Goal: Use online tool/utility: Use online tool/utility

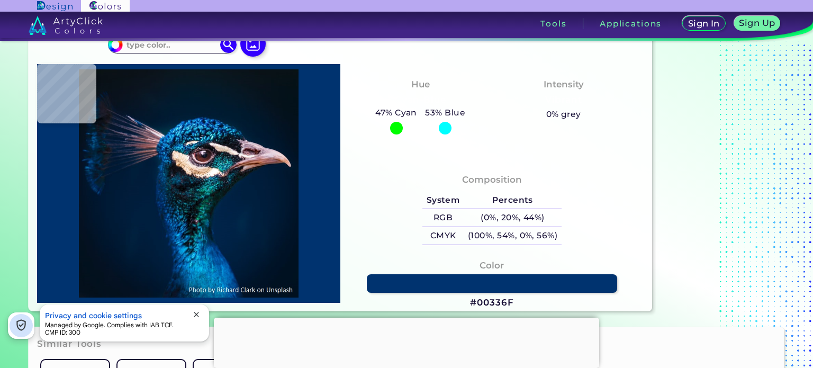
scroll to position [47, 0]
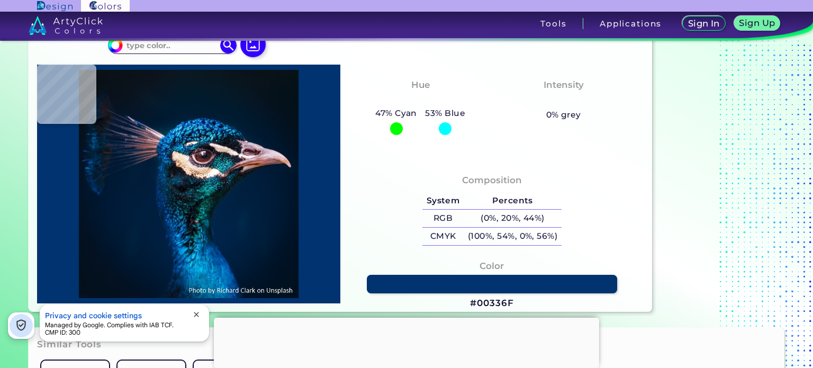
type input "#000000"
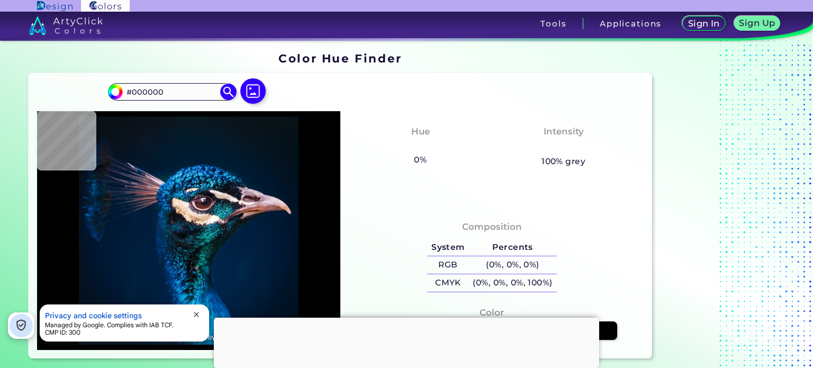
type input "#001c34"
type input "#001C34"
type input "#38405d"
type input "#38405D"
type input "#13213b"
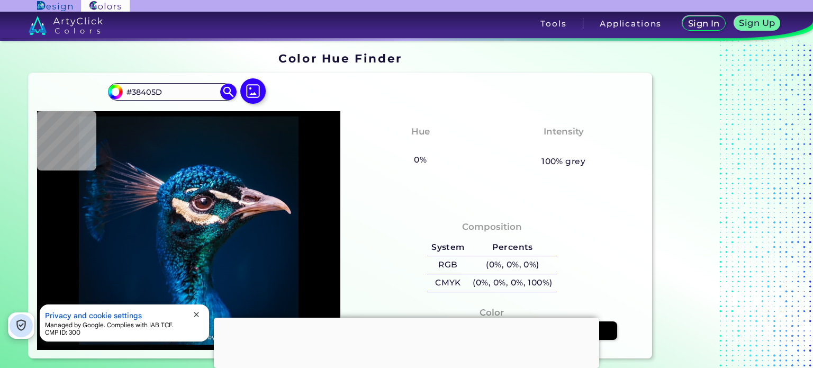
type input "#13213B"
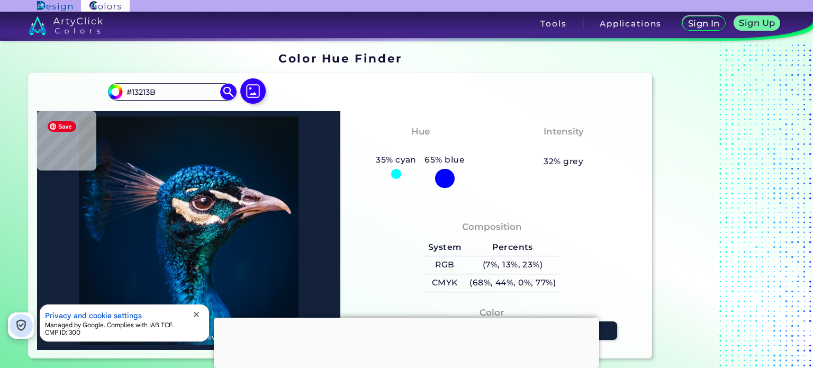
type input "#13243f"
type input "#13243F"
type input "#192943"
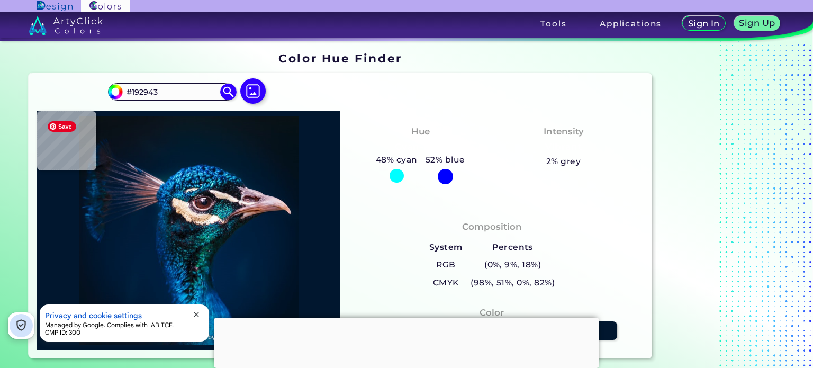
type input "#01172f"
type input "#01172F"
type input "#00162d"
type input "#00162D"
type input "#01172e"
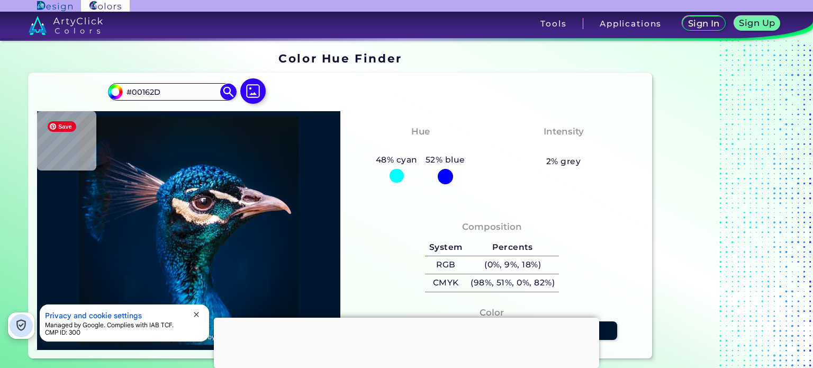
type input "#01172E"
type input "#00162d"
type input "#00162D"
type input "#001427"
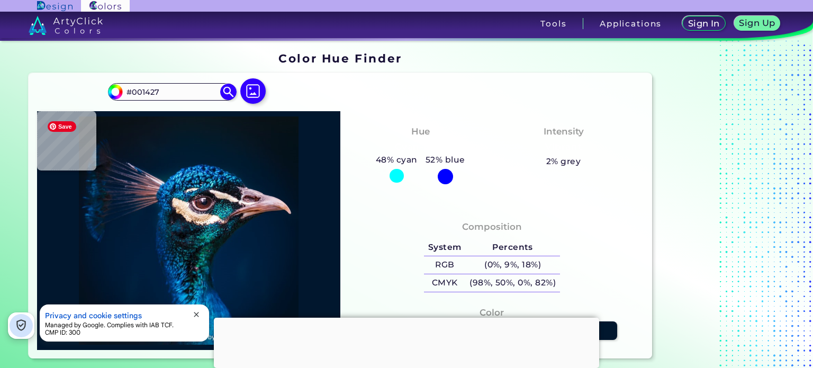
type input "#000000"
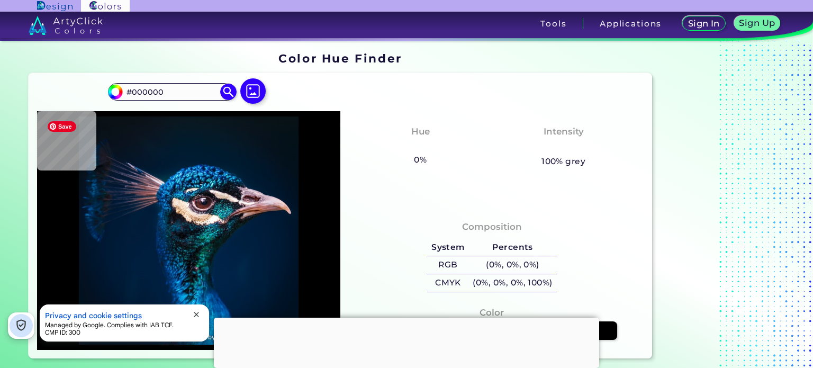
type input "#061421"
type input "#041423"
type input "#051524"
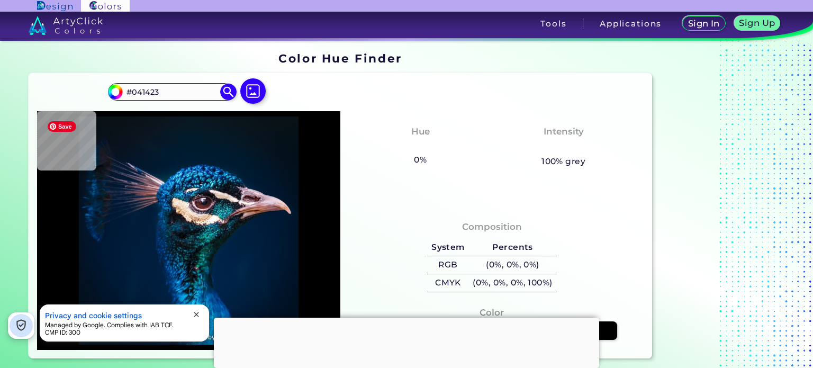
type input "#051524"
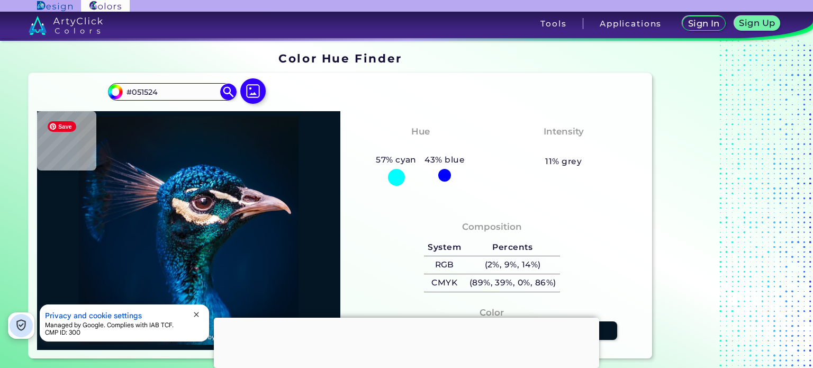
type input "#041624"
type input "#041524"
type input "#041427"
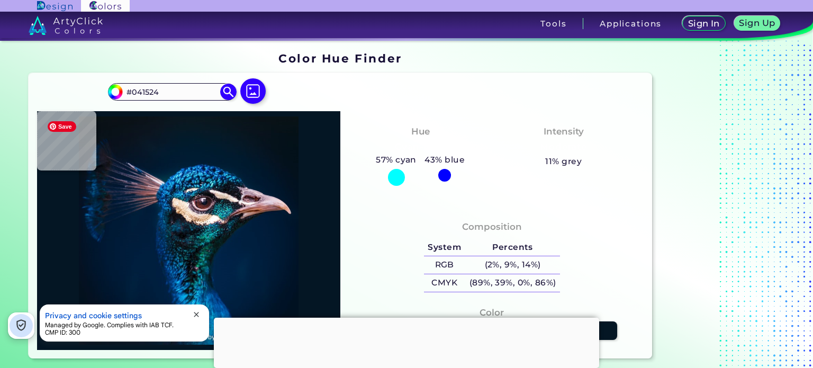
type input "#041427"
type input "#031527"
type input "#09161f"
type input "#09161F"
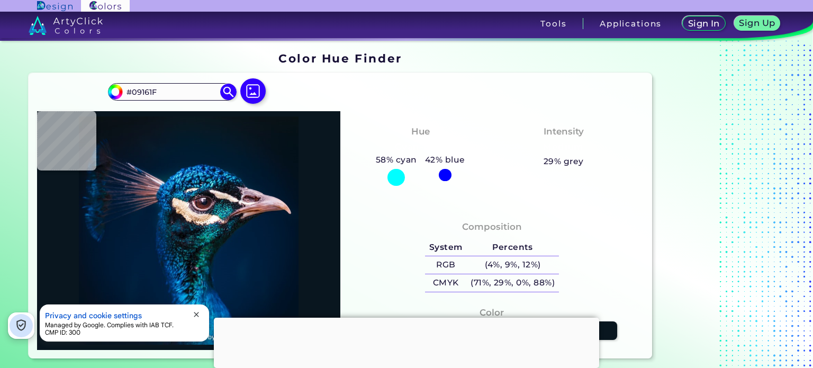
type input "#081116"
type input "#000000"
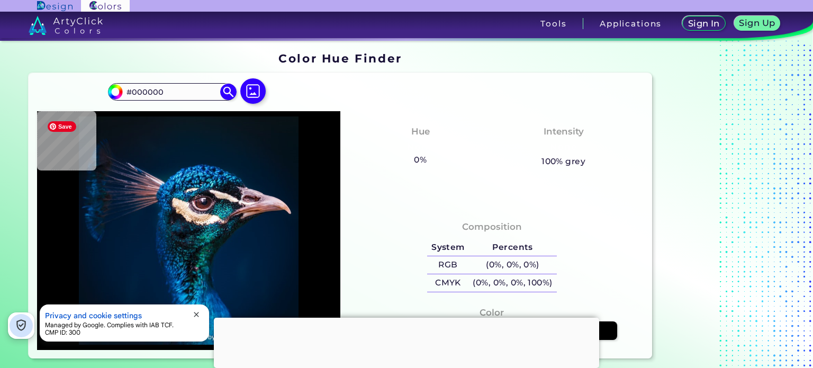
type input "#021222"
type input "#a4767b"
type input "#A4767B"
type input "#001834"
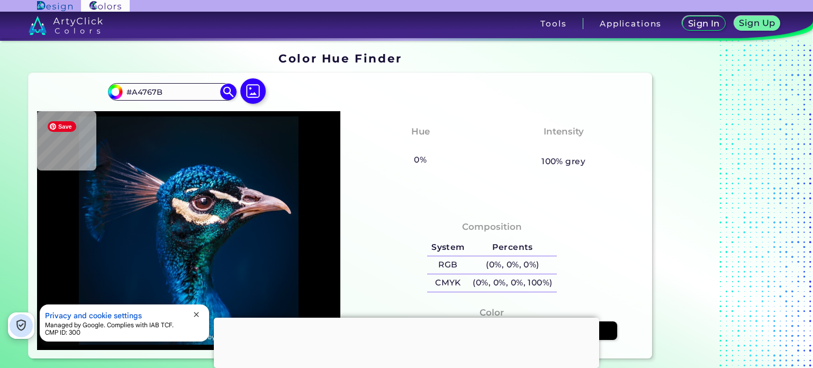
type input "#001834"
type input "#001b38"
type input "#001B38"
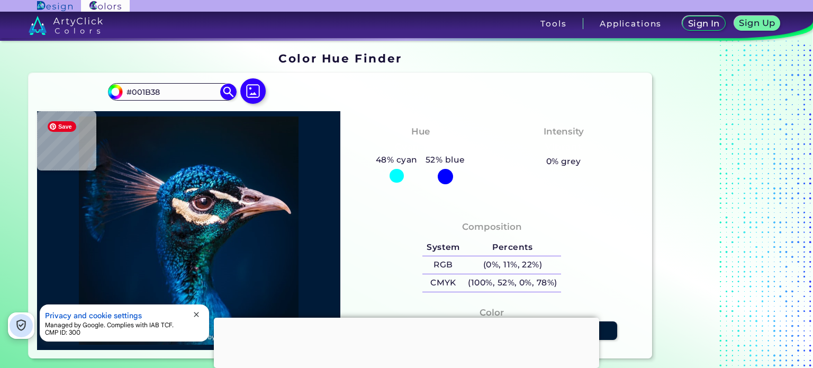
type input "#011c39"
type input "#011C39"
type input "#011c3a"
type input "#011C3A"
type input "#001d3b"
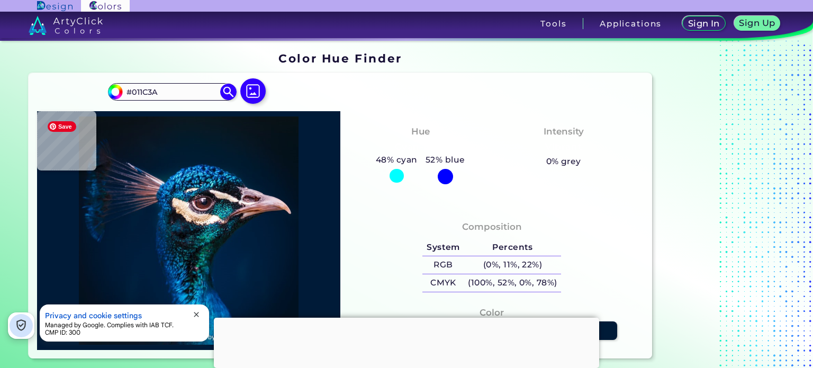
type input "#001D3B"
type input "#001f3e"
type input "#001F3E"
type input "#01203f"
type input "#01203F"
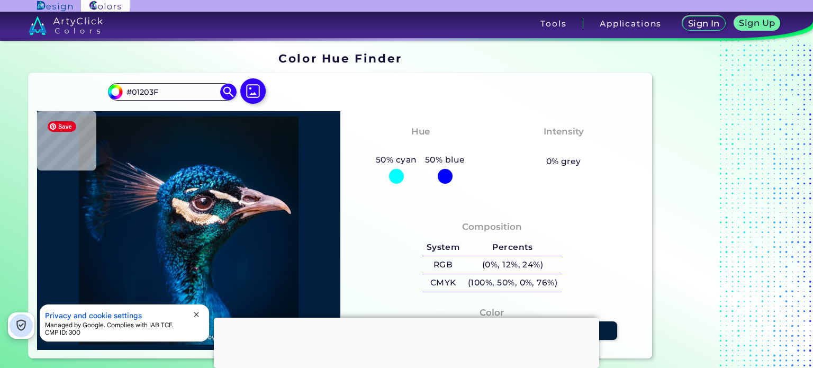
type input "#081919"
type input "#0b1a1c"
type input "#0B1A1C"
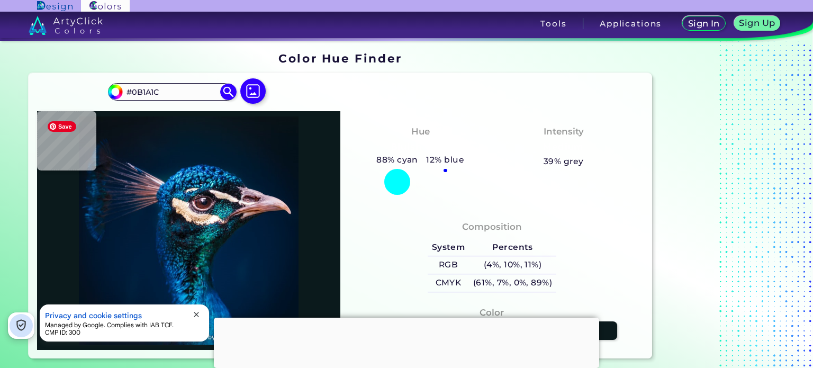
type input "#061416"
type input "#0b181f"
type input "#0B181F"
type input "#003241"
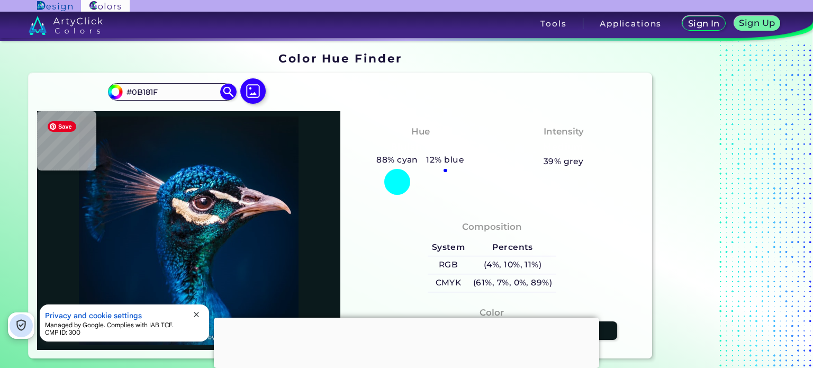
type input "#003241"
type input "#042f3b"
type input "#042F3B"
type input "#052332"
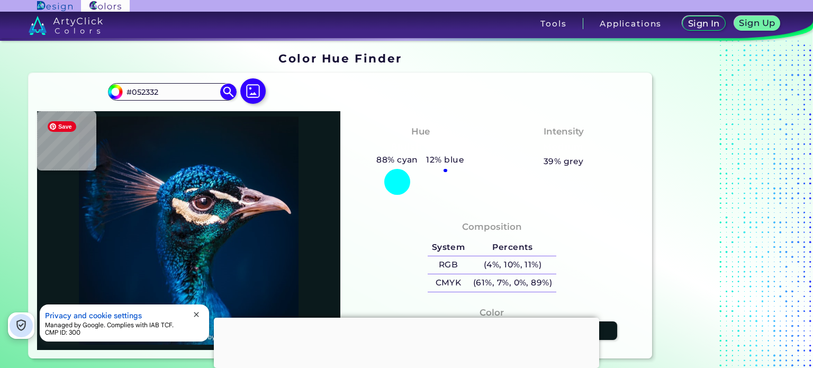
type input "#003264"
type input "#001d3b"
type input "#001D3B"
type input "#001c3a"
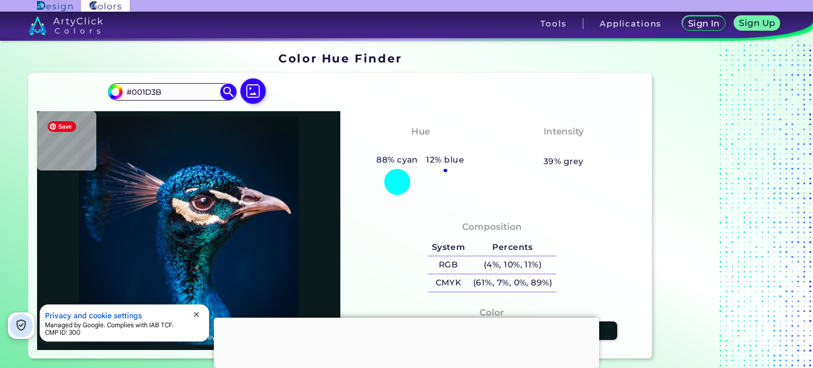
type input "#001C3A"
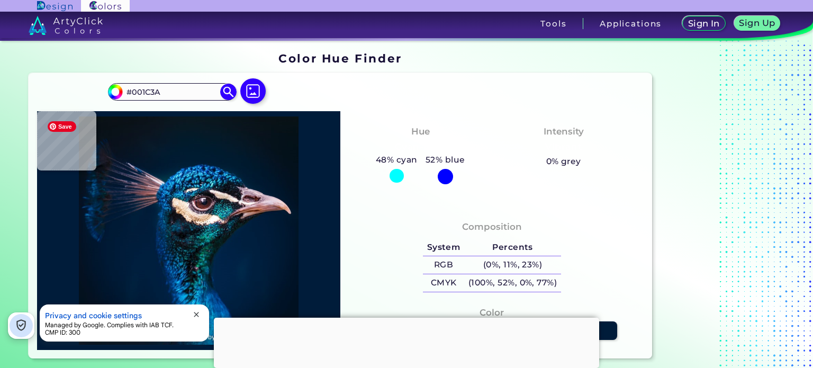
type input "#001d3b"
type input "#001D3B"
type input "#053061"
type input "#012c58"
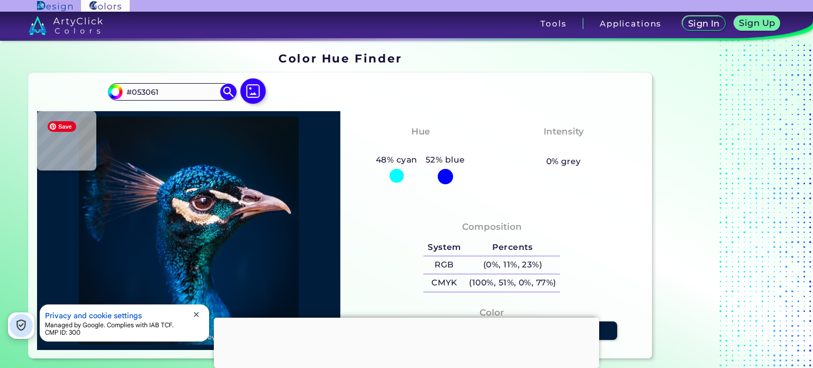
type input "#012C58"
type input "#012e5a"
type input "#012E5A"
type input "#032e5b"
type input "#032E5B"
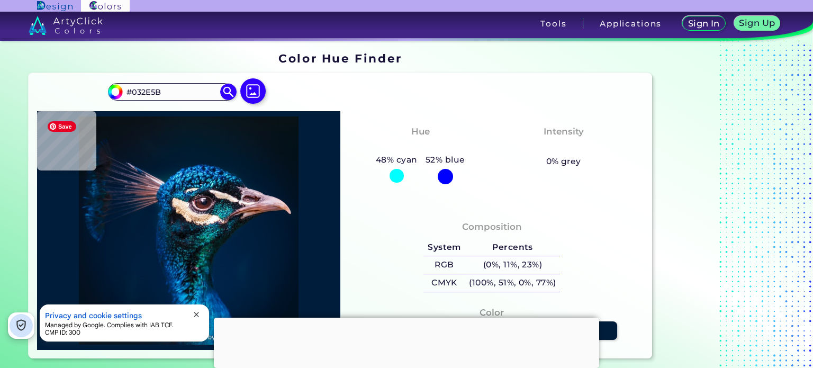
type input "#002e57"
type input "#002E57"
type input "#05335f"
type input "#05335F"
type input "#013464"
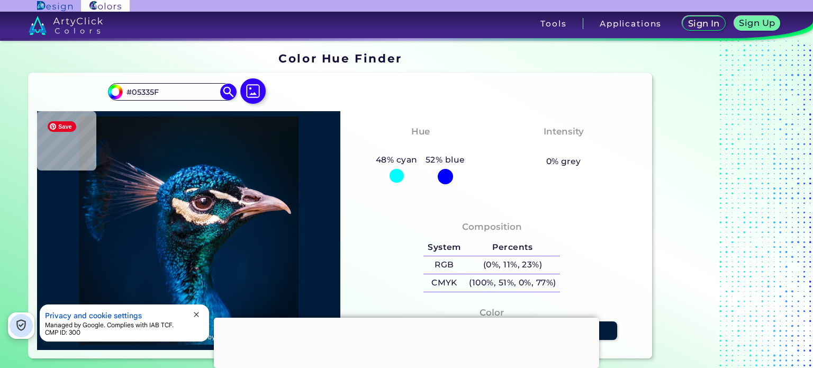
type input "#013464"
type input "#003562"
type input "#00375c"
type input "#00375C"
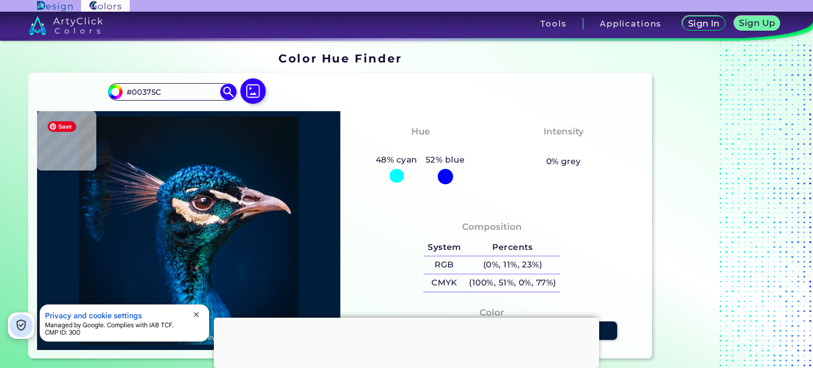
type input "#033154"
type input "#042a45"
type input "#042A45"
type input "#1b415a"
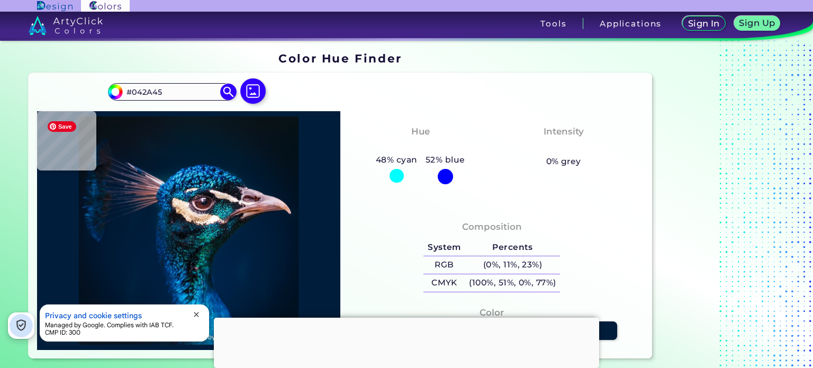
type input "#1B415A"
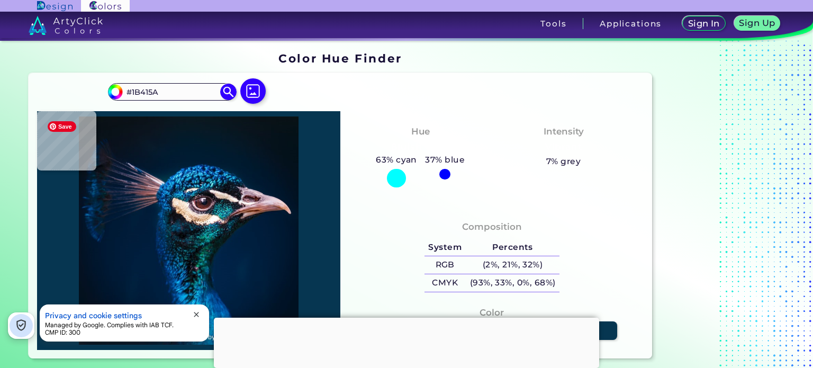
type input "#063651"
type input "#032f49"
type input "#032F49"
type input "#003453"
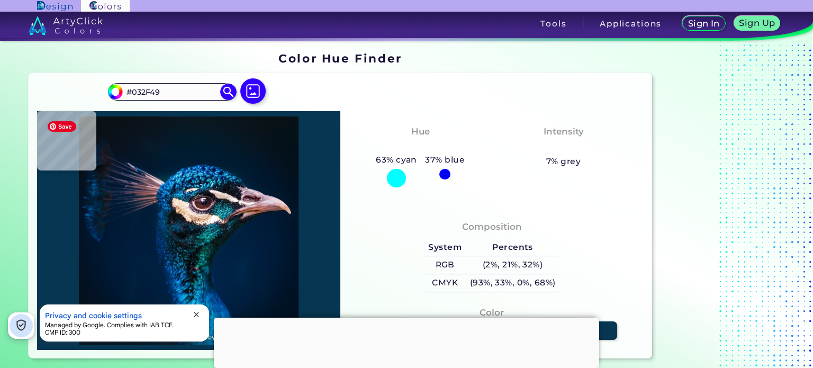
type input "#003453"
type input "#00314b"
type input "#00314B"
type input "#012c3f"
type input "#012C3F"
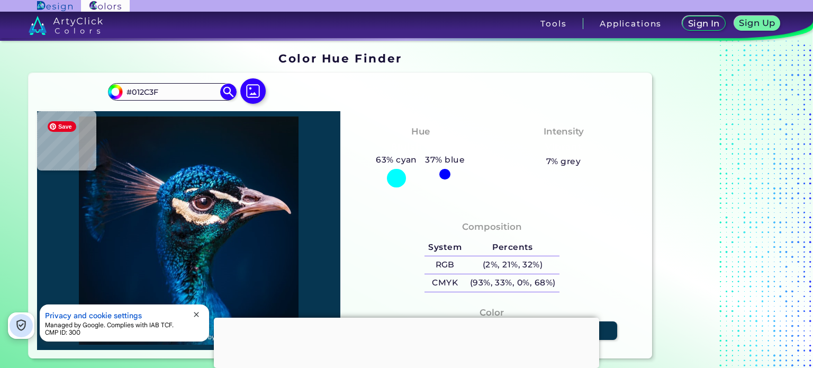
type input "#071f2c"
type input "#071F2C"
type input "#0d4a5e"
type input "#0D4A5E"
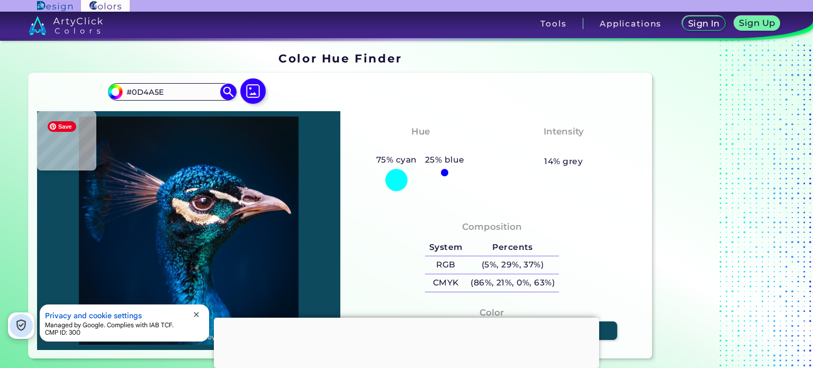
type input "#05303e"
type input "#05303E"
type input "#002735"
type input "#002b40"
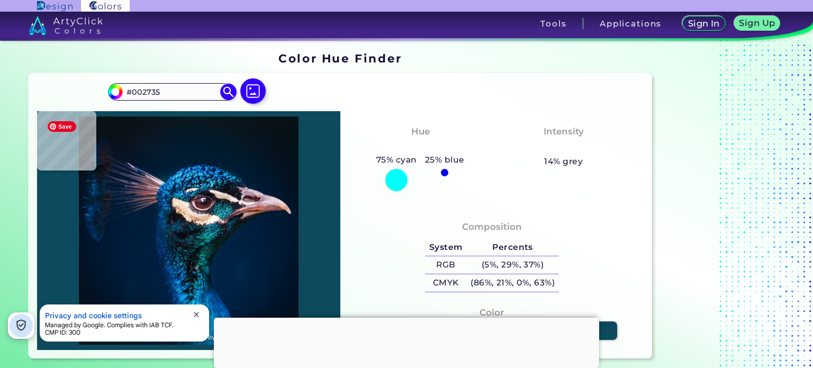
type input "#002B40"
type input "#032c47"
type input "#032C47"
type input "#01324e"
type input "#01324E"
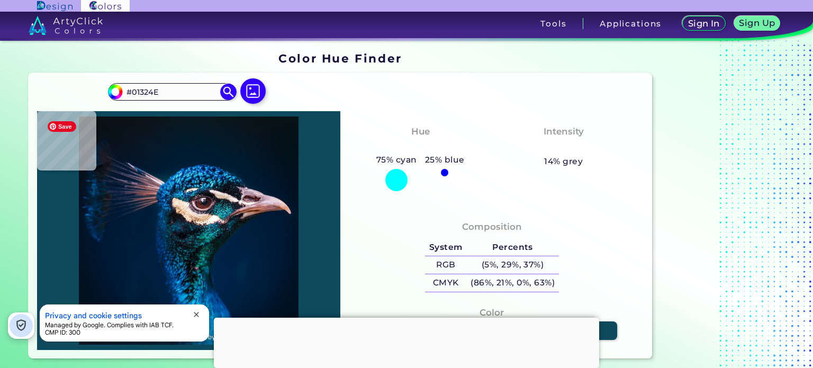
type input "#023555"
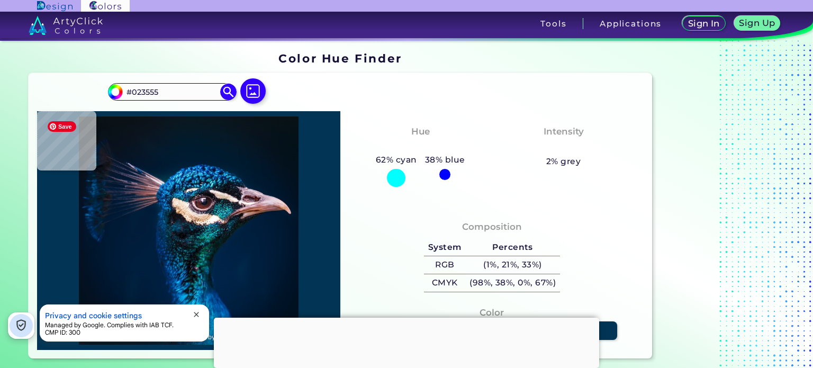
type input "#033a5c"
type input "#033A5C"
type input "#013f62"
type input "#013F62"
type input "#075171"
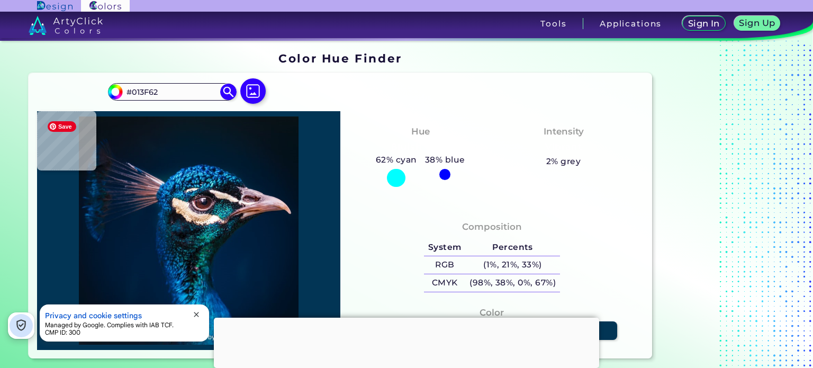
type input "#075171"
type input "#014564"
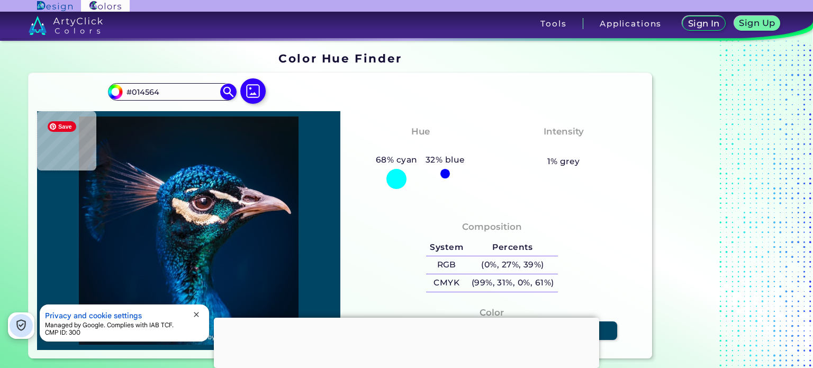
type input "#09263e"
type input "#09263E"
type input "#032637"
type input "#001e2b"
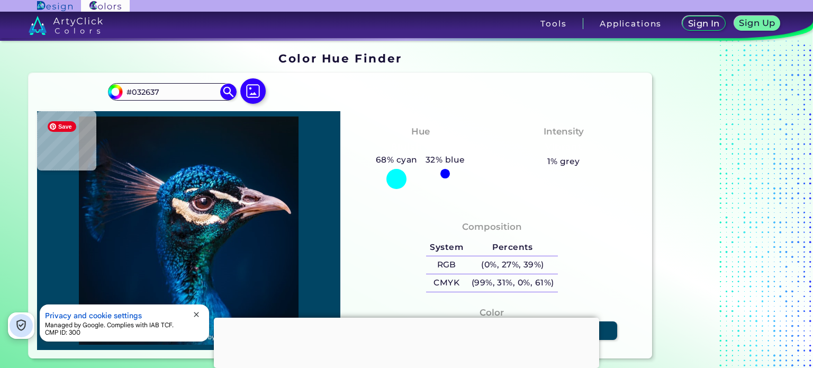
type input "#001E2B"
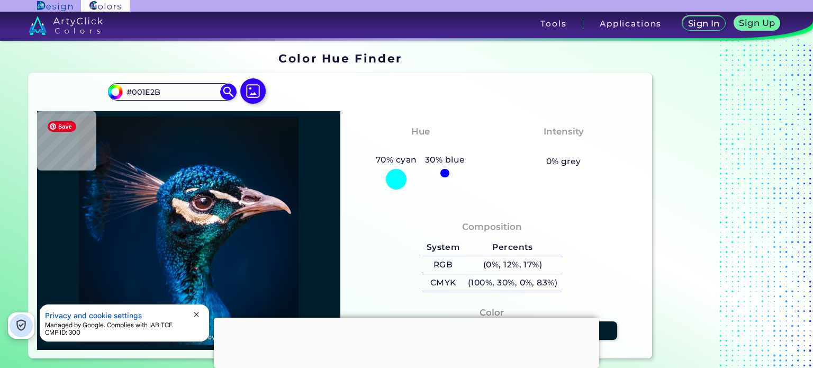
type input "#001a2b"
type input "#001A2B"
type input "#032637"
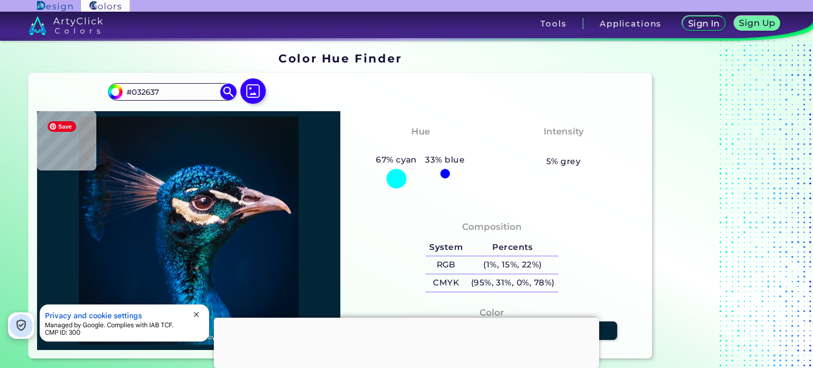
type input "#0a1a25"
type input "#0A1A25"
type input "#0c1220"
type input "#0C1220"
type input "#09151a"
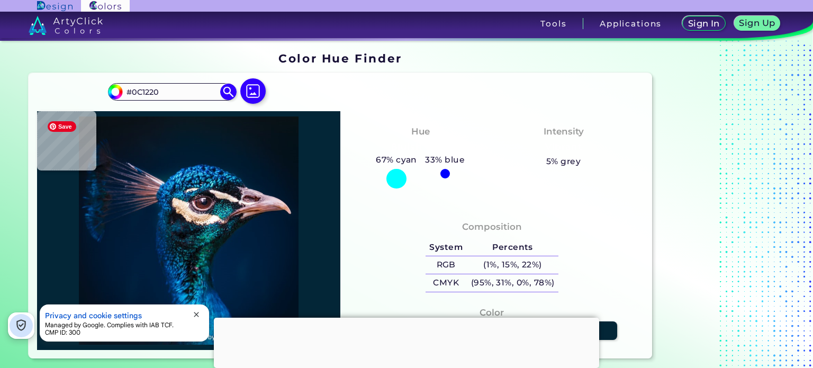
type input "#09151A"
type input "#081112"
type input "#0b161b"
type input "#0B161B"
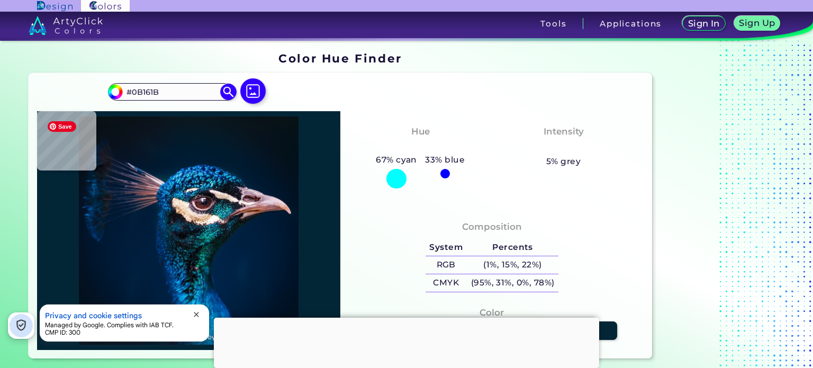
type input "#16374c"
type input "#16374C"
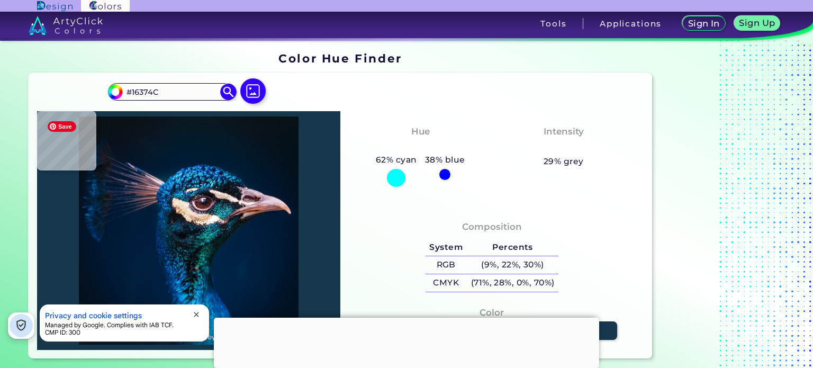
type input "#1b3b54"
type input "#1B3B54"
type input "#192a35"
type input "#192A35"
type input "#0e202a"
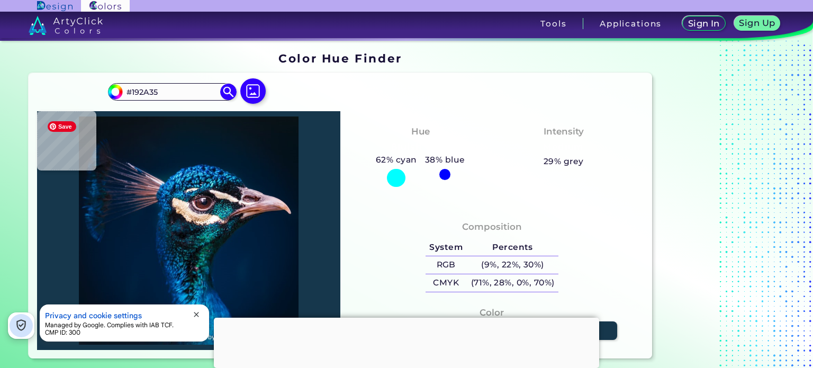
type input "#0E202A"
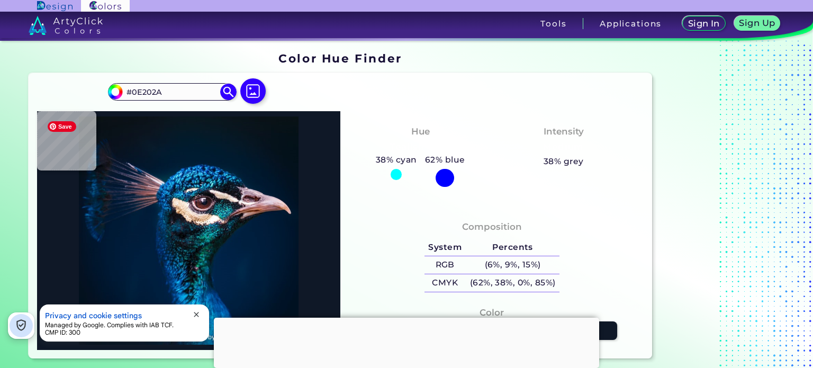
type input "#0f1827"
type input "#0F1827"
type input "#070e16"
type input "#070E16"
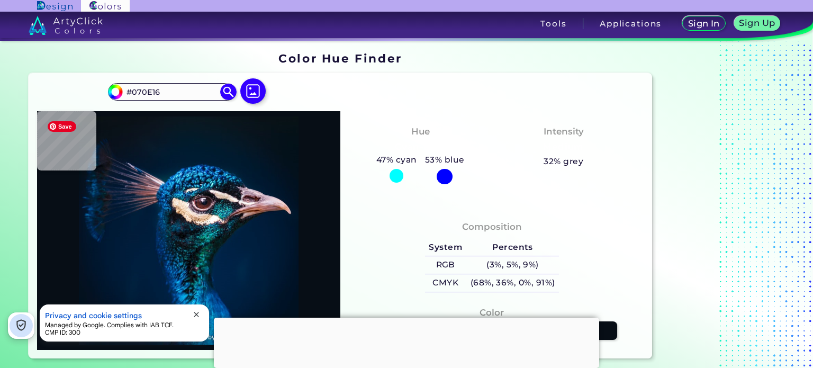
type input "#06141d"
type input "#06141D"
type input "#0a1e28"
type input "#0A1E28"
type input "#132436"
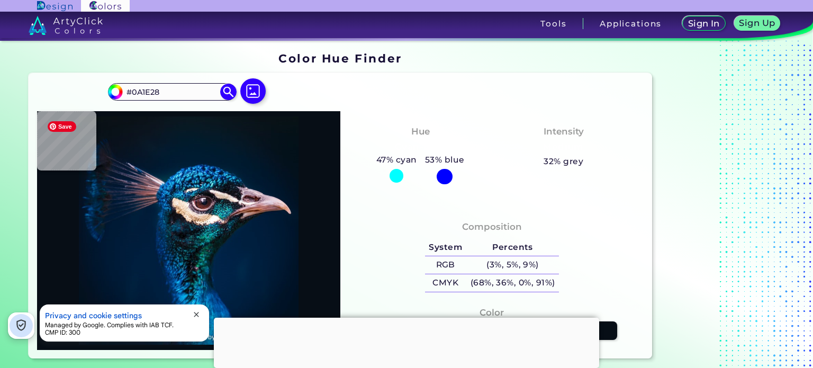
type input "#132436"
type input "#12313d"
type input "#12313D"
type input "#132436"
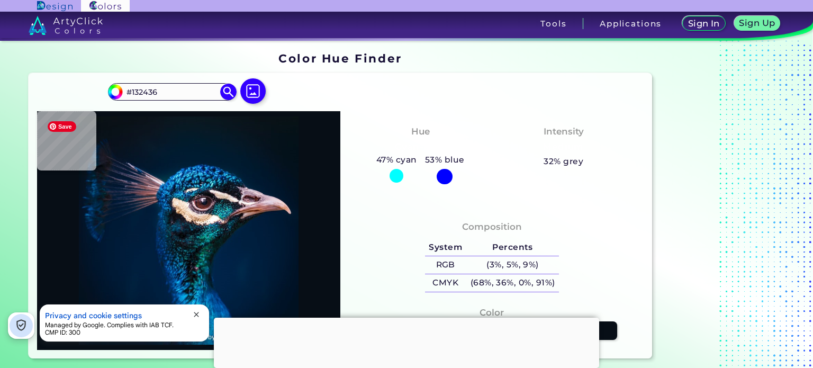
type input "#0a1e28"
type input "#0A1E28"
type input "#06141d"
type input "#06141D"
type input "#070e16"
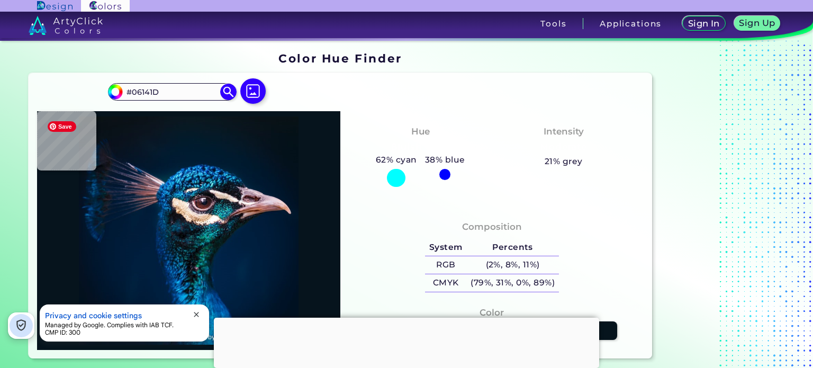
type input "#070E16"
type input "#06141d"
type input "#06141D"
type input "#0a1e28"
type input "#0A1E28"
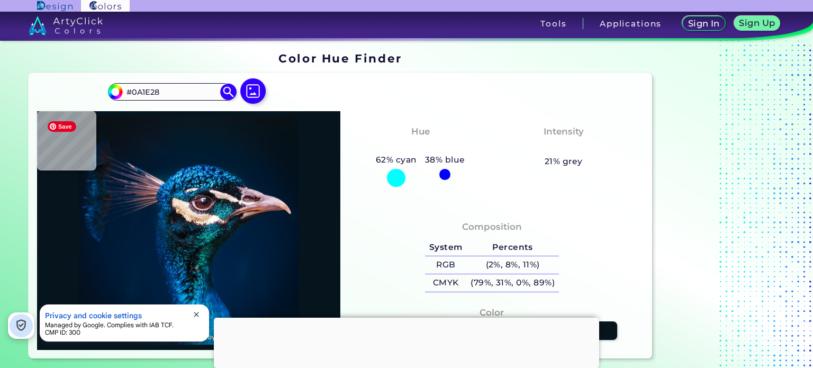
type input "#112b36"
type input "#112B36"
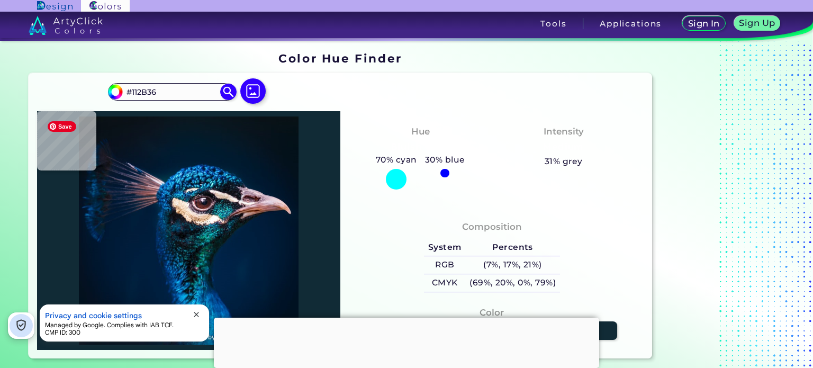
type input "#0f2939"
type input "#0F2939"
type input "#082a38"
type input "#082A38"
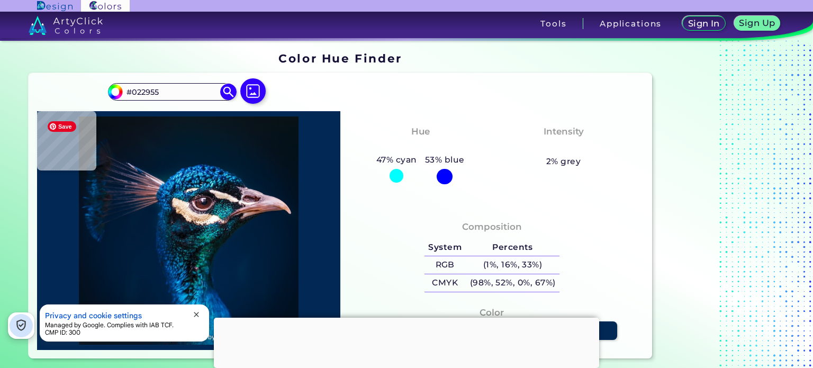
click at [219, 171] on img at bounding box center [188, 230] width 293 height 229
click at [141, 89] on input "#022955" at bounding box center [172, 92] width 98 height 14
click at [195, 176] on img at bounding box center [188, 230] width 293 height 229
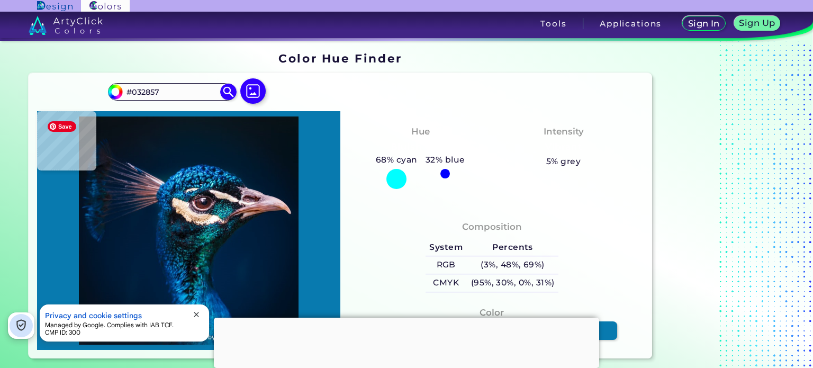
click at [191, 179] on img at bounding box center [188, 230] width 293 height 229
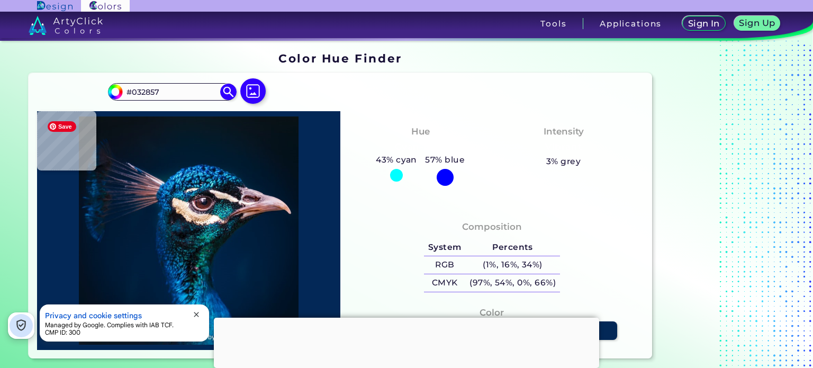
click at [167, 189] on img at bounding box center [188, 230] width 293 height 229
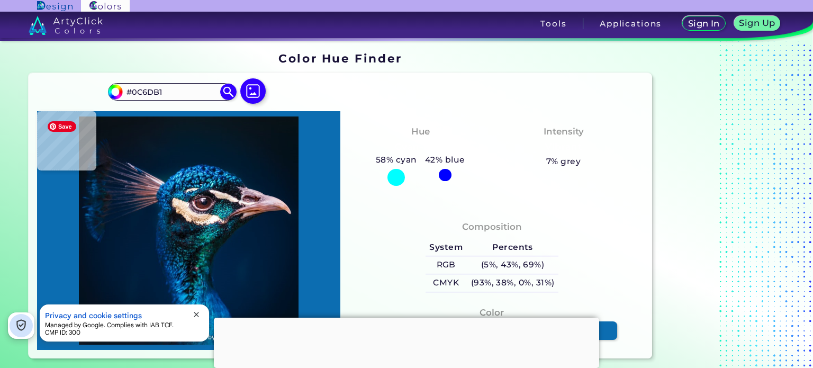
click at [179, 293] on img at bounding box center [188, 230] width 293 height 229
click at [143, 87] on input "#0C6DB1" at bounding box center [172, 92] width 98 height 14
click at [179, 291] on img at bounding box center [188, 230] width 293 height 229
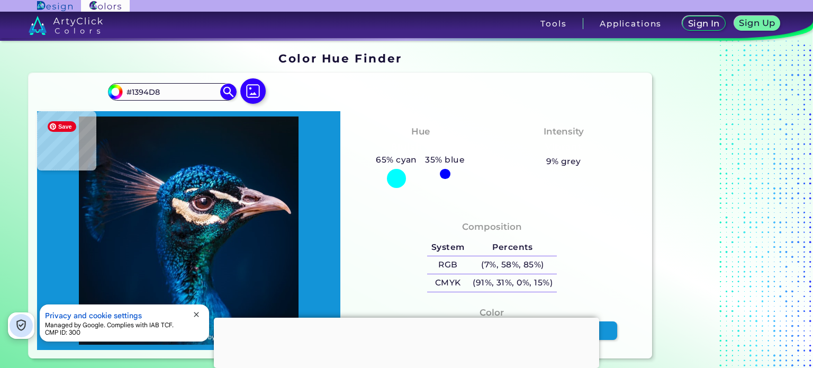
click at [183, 287] on img at bounding box center [188, 230] width 293 height 229
click at [137, 90] on input "#1394D8" at bounding box center [172, 92] width 98 height 14
click at [200, 202] on img at bounding box center [188, 230] width 293 height 229
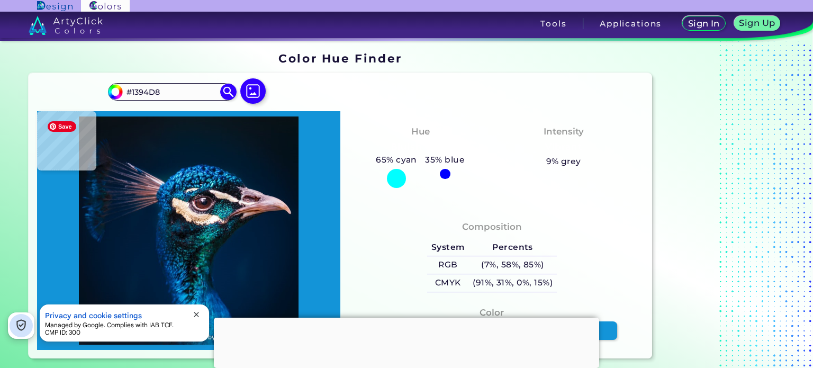
click at [200, 202] on img at bounding box center [188, 230] width 293 height 229
click at [170, 232] on img at bounding box center [188, 230] width 293 height 229
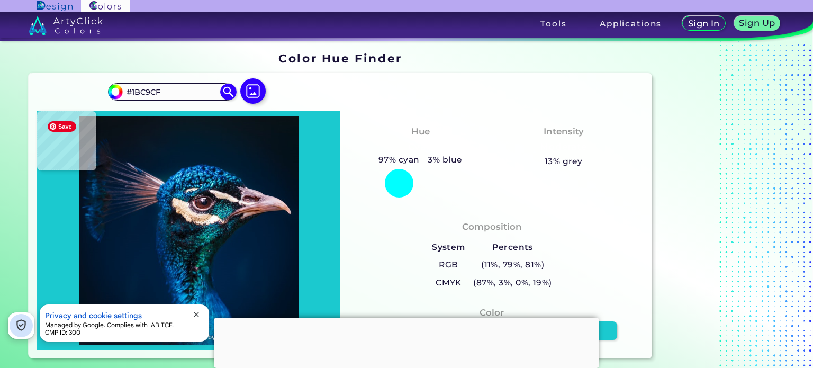
click at [210, 234] on img at bounding box center [188, 230] width 293 height 229
click at [205, 238] on img at bounding box center [188, 230] width 293 height 229
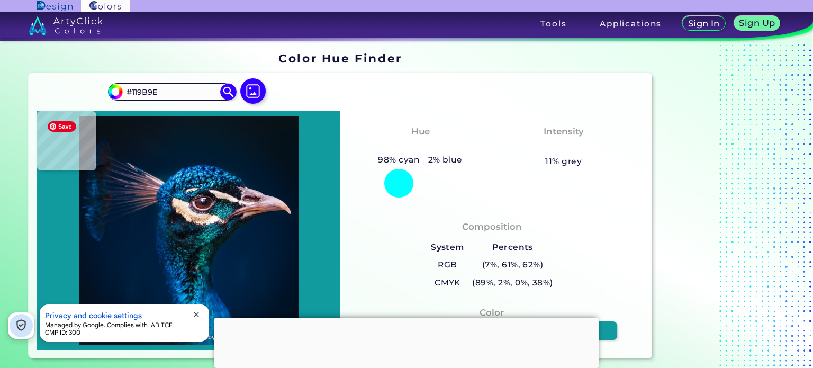
click at [208, 240] on img at bounding box center [188, 230] width 293 height 229
click at [141, 87] on input "#119B9E" at bounding box center [172, 92] width 98 height 14
click at [267, 200] on img at bounding box center [188, 230] width 293 height 229
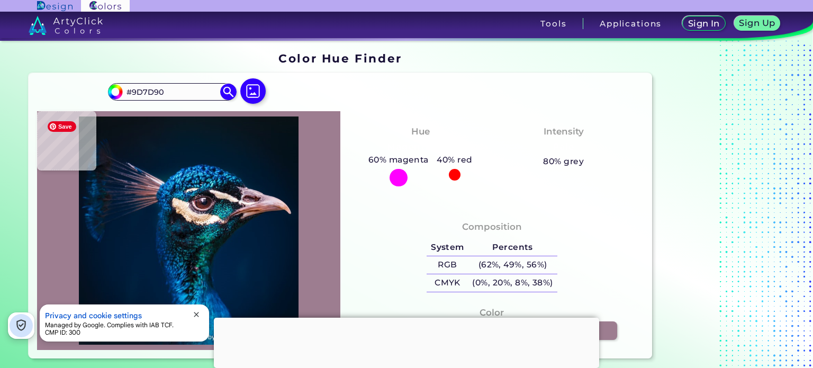
click at [261, 200] on img at bounding box center [188, 230] width 293 height 229
click at [251, 206] on img at bounding box center [188, 230] width 293 height 229
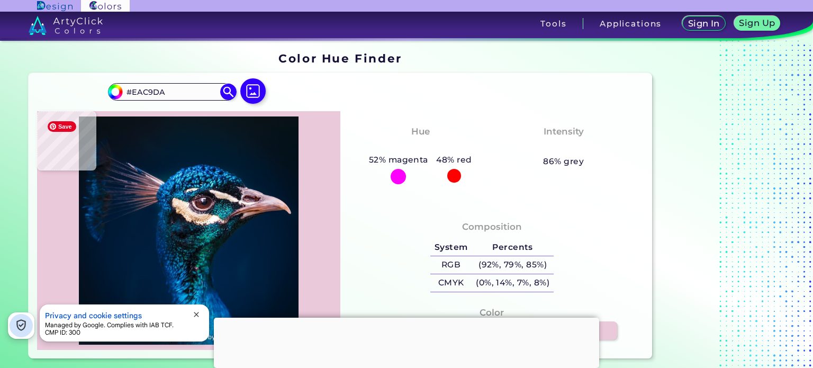
click at [251, 205] on img at bounding box center [188, 230] width 293 height 229
click at [154, 87] on input "#EAC9DA" at bounding box center [172, 92] width 98 height 14
click at [202, 203] on img at bounding box center [188, 230] width 293 height 229
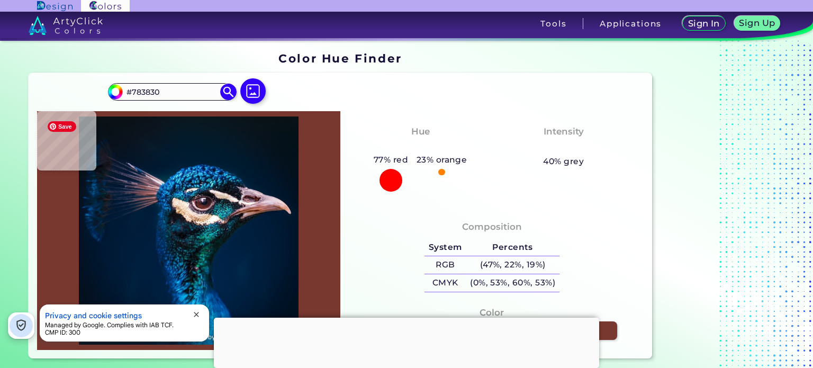
click at [199, 205] on img at bounding box center [188, 230] width 293 height 229
click at [142, 89] on input "#783830" at bounding box center [172, 92] width 98 height 14
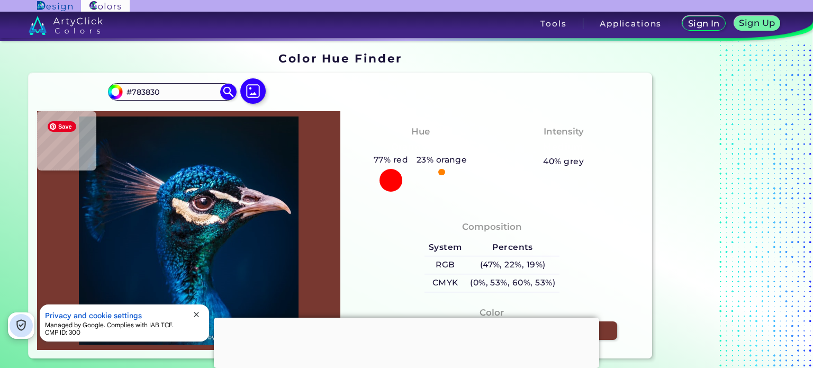
click at [225, 187] on img at bounding box center [188, 230] width 293 height 229
click at [180, 202] on img at bounding box center [188, 230] width 293 height 229
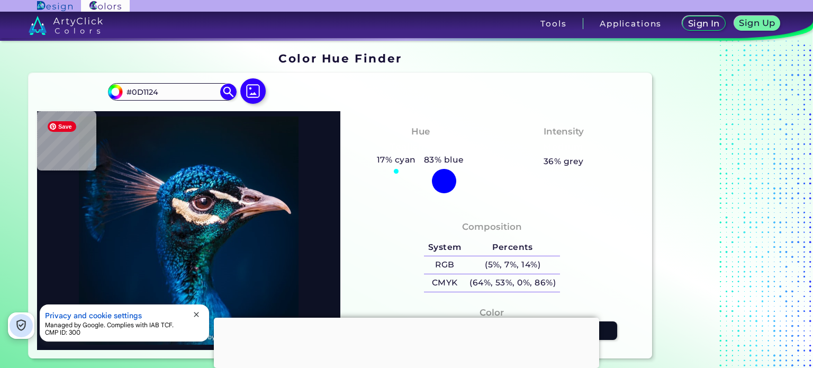
click at [230, 182] on img at bounding box center [188, 230] width 293 height 229
click at [145, 91] on input "#0D1124" at bounding box center [172, 92] width 98 height 14
click at [166, 253] on img at bounding box center [188, 230] width 293 height 229
